Goal: Task Accomplishment & Management: Manage account settings

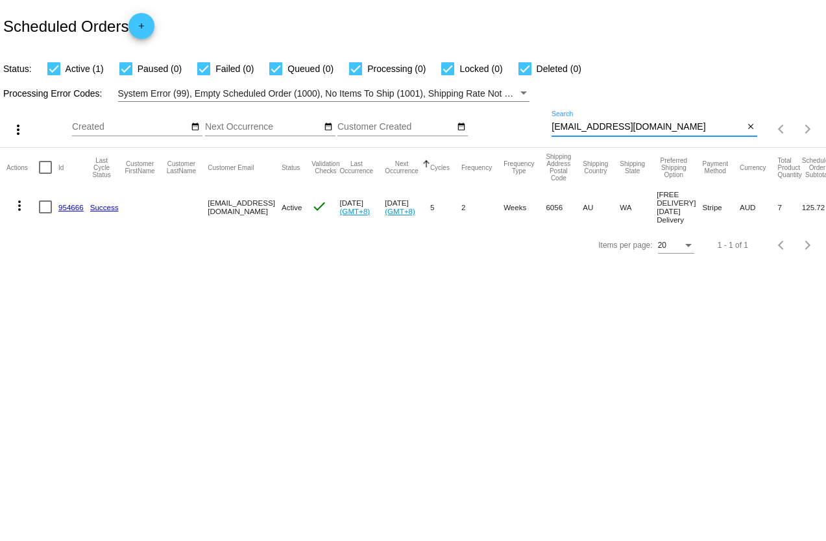
drag, startPoint x: 653, startPoint y: 130, endPoint x: 536, endPoint y: 123, distance: 117.0
click at [536, 123] on div "more_vert Sep Jan Feb Mar [DATE]" at bounding box center [413, 125] width 826 height 46
paste input "emdiggitydogg@hot"
type input "[EMAIL_ADDRESS][DOMAIN_NAME]"
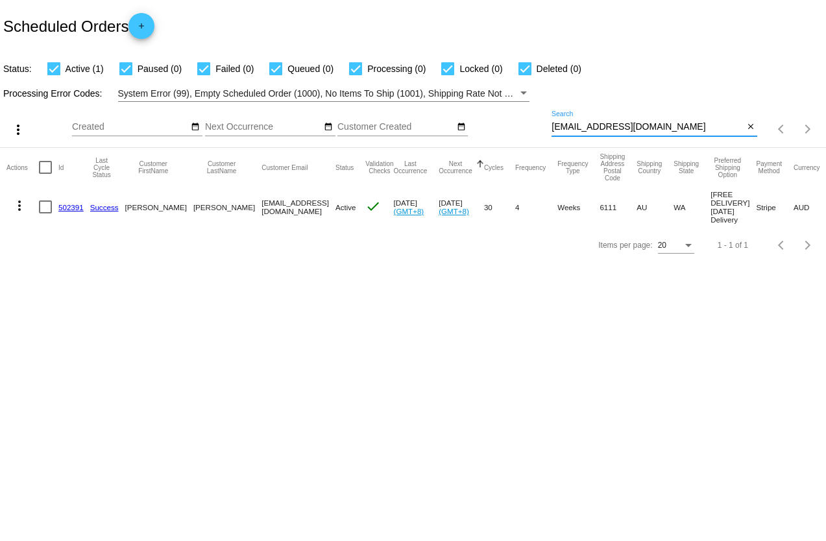
click at [19, 207] on mat-icon "more_vert" at bounding box center [20, 206] width 16 height 16
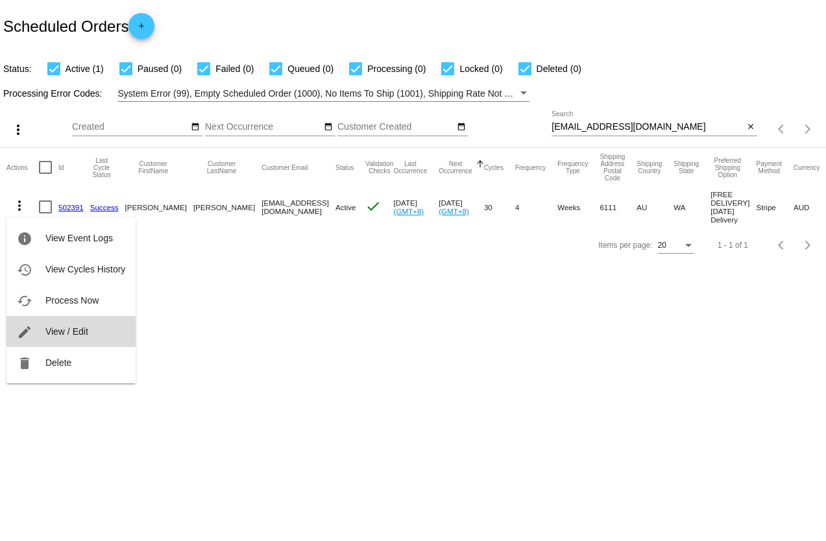
click at [64, 333] on span "View / Edit" at bounding box center [66, 331] width 43 height 10
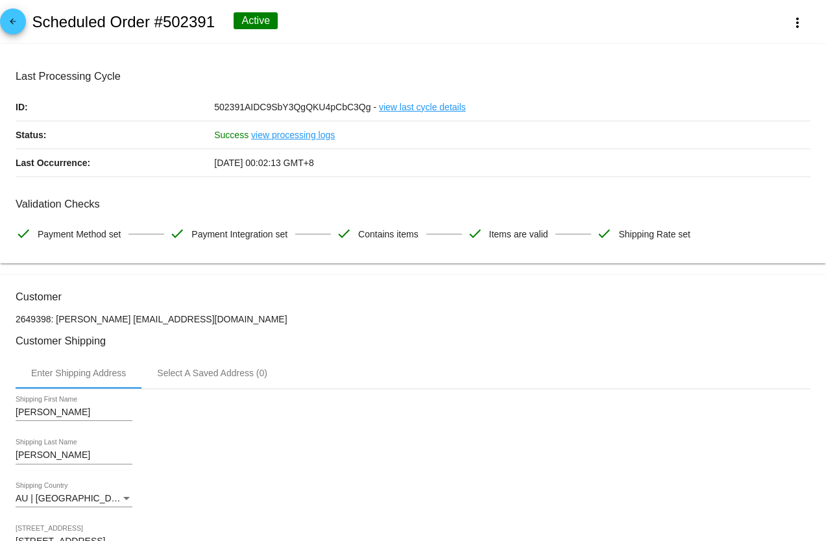
click at [11, 23] on mat-icon "arrow_back" at bounding box center [13, 25] width 16 height 16
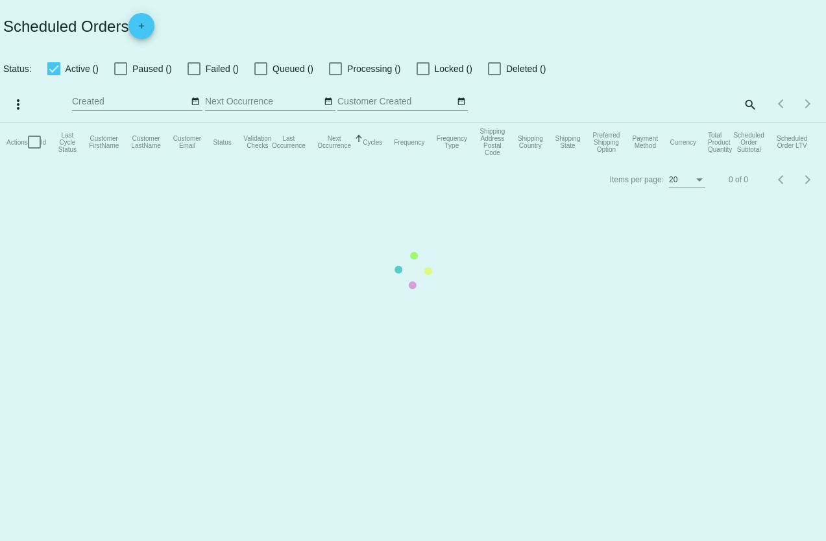
checkbox input "true"
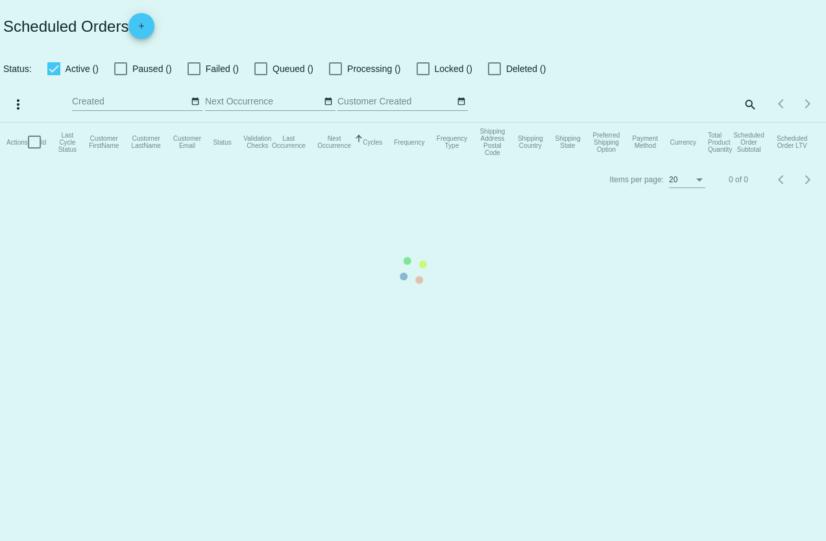
checkbox input "true"
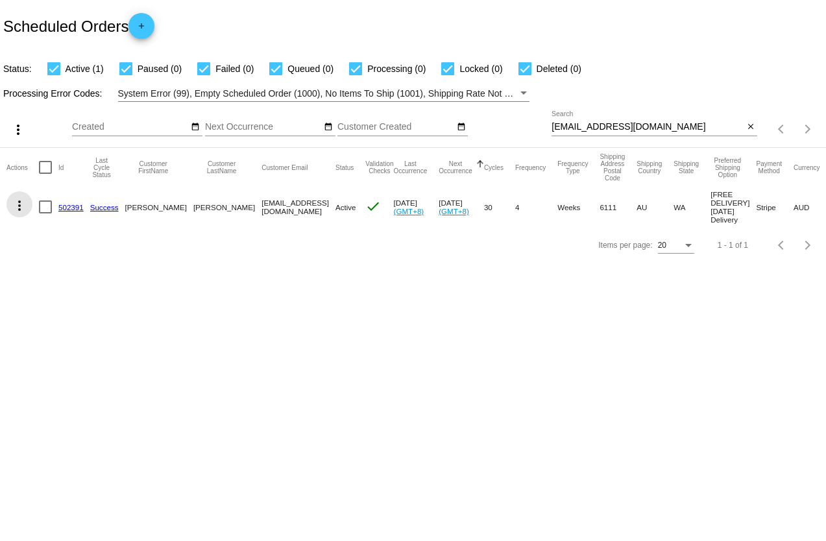
click at [18, 207] on mat-icon "more_vert" at bounding box center [20, 206] width 16 height 16
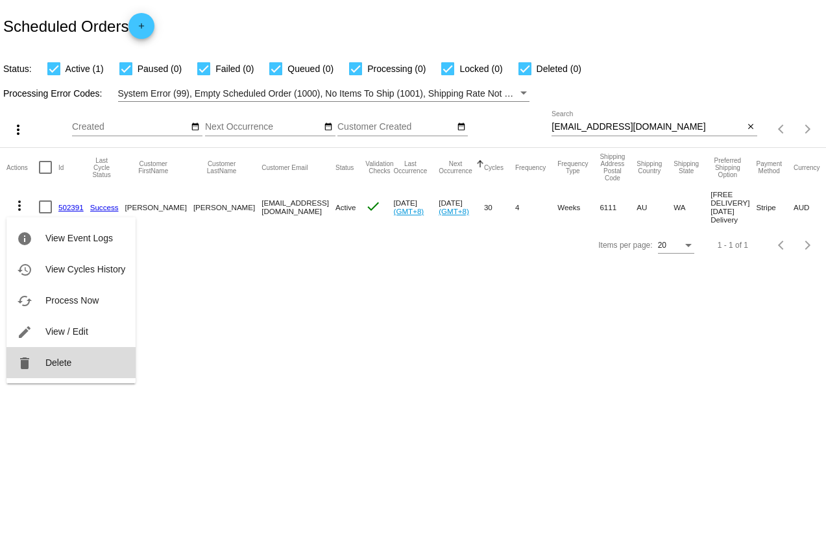
click at [57, 365] on span "Delete" at bounding box center [58, 362] width 26 height 10
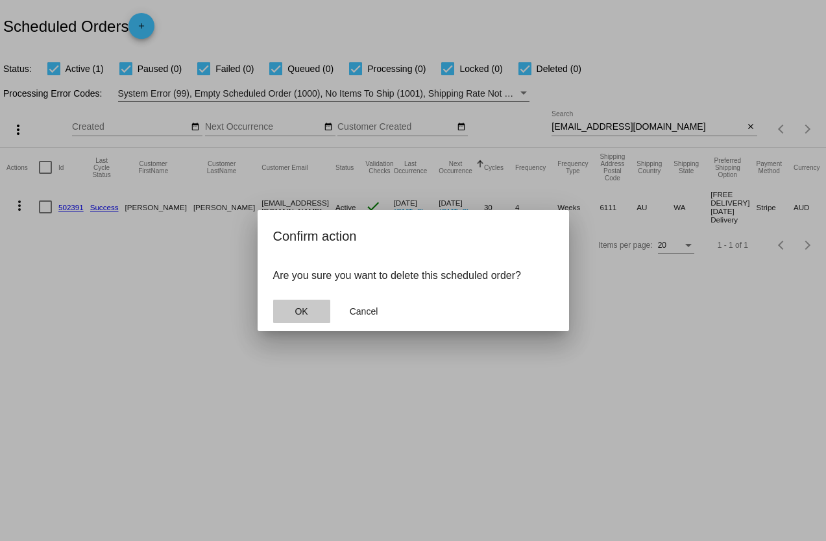
click at [305, 311] on span "OK" at bounding box center [301, 311] width 13 height 10
